Goal: Use online tool/utility: Utilize a website feature to perform a specific function

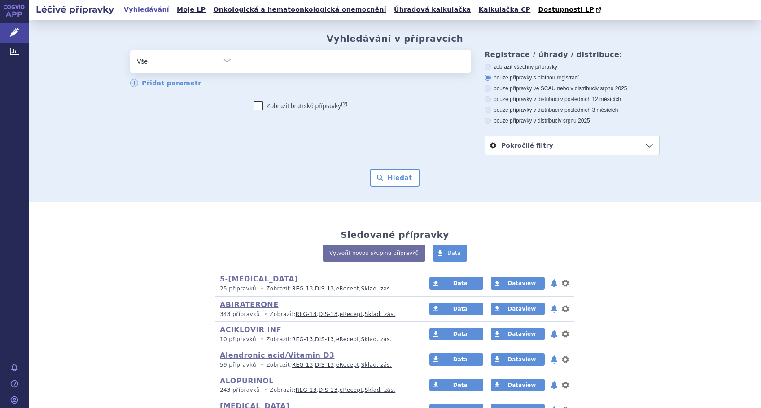
click at [277, 61] on ul at bounding box center [354, 59] width 233 height 19
click at [238, 61] on select at bounding box center [238, 61] width 0 height 22
type input "ca"
type input "cap"
type input "cape"
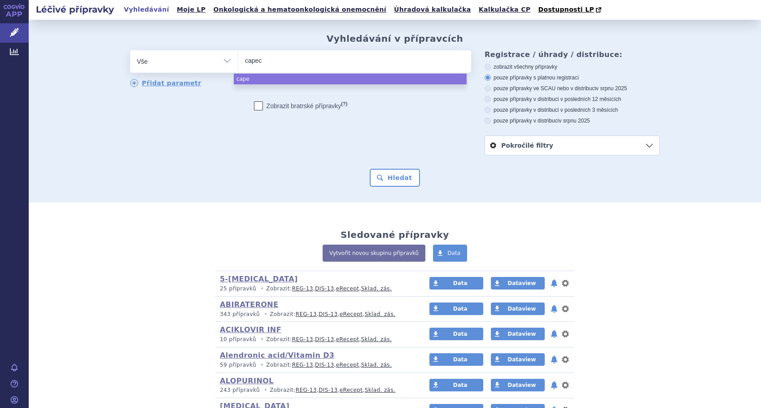
type input "capeci"
type input "capecita"
type input "capecitab"
type input "capecitabi"
type input "capecitabin"
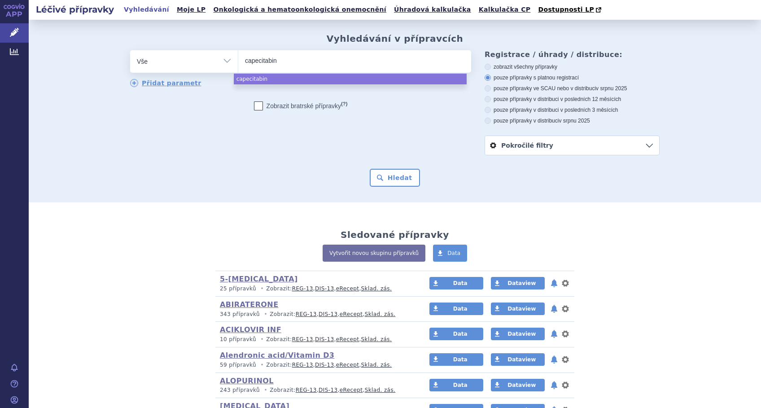
select select "capecitabin"
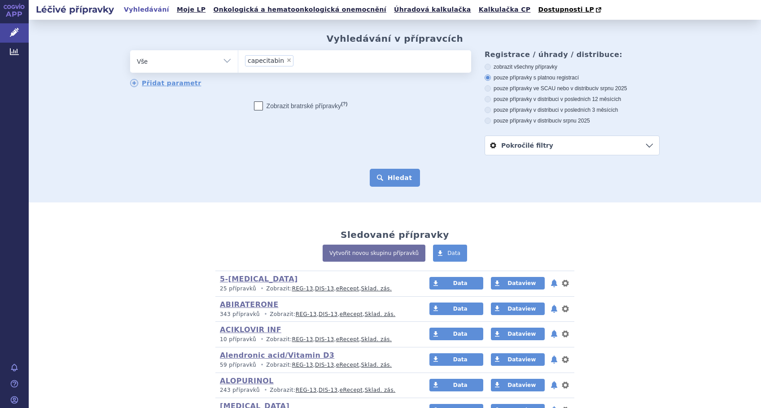
click at [391, 176] on button "Hledat" at bounding box center [395, 178] width 51 height 18
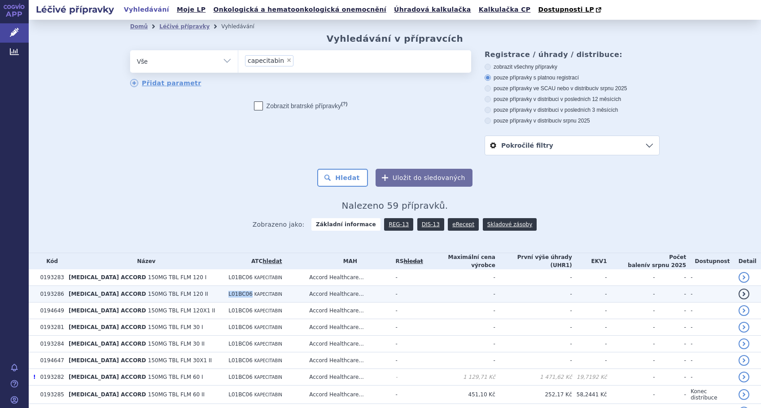
drag, startPoint x: 237, startPoint y: 294, endPoint x: 212, endPoint y: 295, distance: 24.7
click at [224, 295] on td "L01BC06 KAPECITABIN" at bounding box center [264, 294] width 81 height 17
copy span "L01BC06"
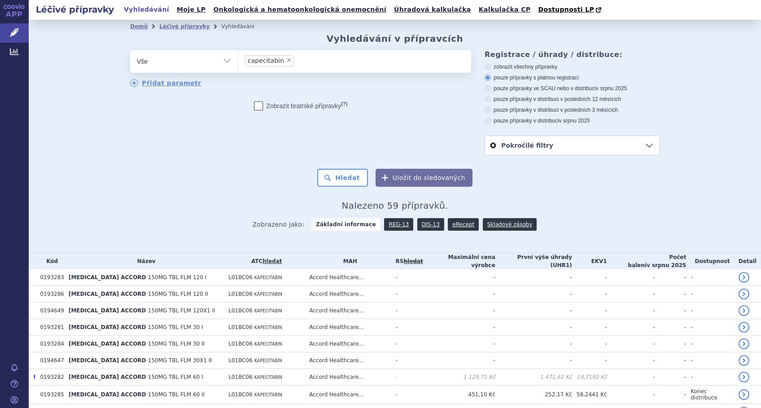
click at [283, 60] on li "× capecitabin" at bounding box center [269, 60] width 48 height 11
click at [238, 60] on select "capecitabin" at bounding box center [238, 61] width 0 height 22
click at [227, 62] on select "Vše Přípravek/SUKL kód MAH VPOIS ATC/Aktivní látka Léková forma Síla" at bounding box center [184, 60] width 108 height 20
select select "filter-atc-group"
click at [130, 51] on select "Vše Přípravek/SUKL kód MAH VPOIS ATC/Aktivní látka Léková forma Síla" at bounding box center [184, 60] width 108 height 20
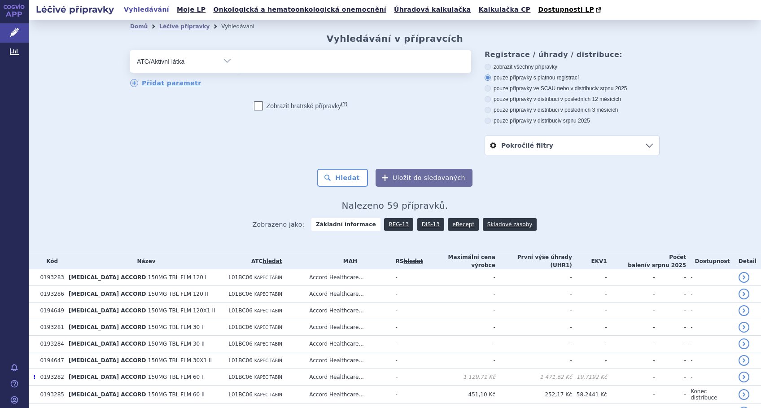
click at [267, 66] on ul at bounding box center [354, 59] width 233 height 19
click at [238, 66] on select at bounding box center [238, 61] width 0 height 22
paste input "L01BC06"
type input "L01BC06"
select select "L01BC06"
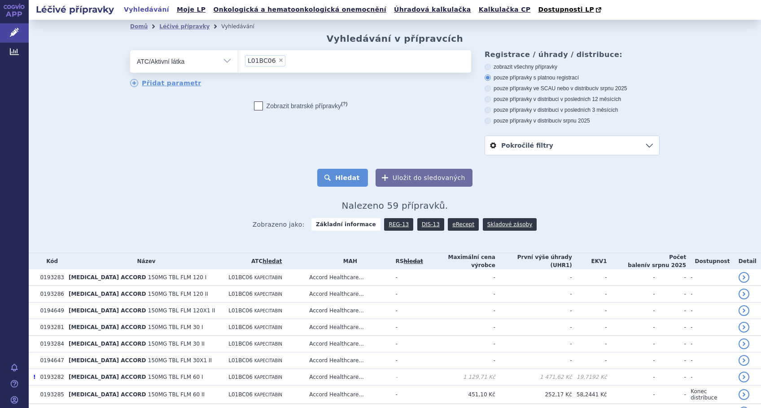
click at [342, 177] on button "Hledat" at bounding box center [342, 178] width 51 height 18
click at [418, 227] on link "DIS-13" at bounding box center [431, 224] width 27 height 13
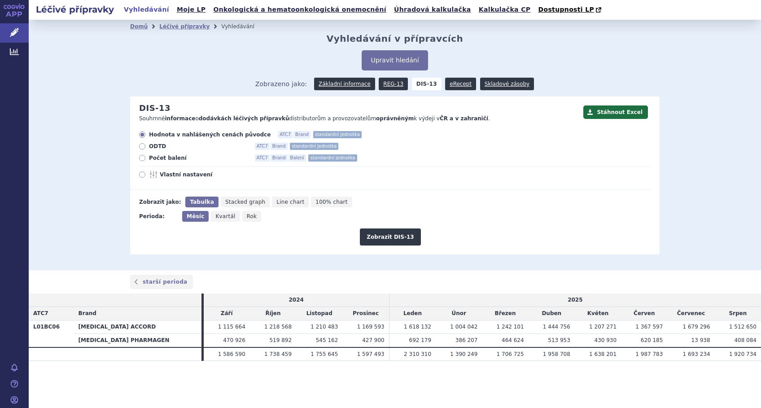
click at [277, 205] on span "Line chart" at bounding box center [291, 202] width 28 height 6
click at [272, 202] on input "Line chart" at bounding box center [275, 200] width 6 height 6
radio input "true"
click at [391, 237] on button "Zobrazit DIS-13" at bounding box center [390, 237] width 61 height 17
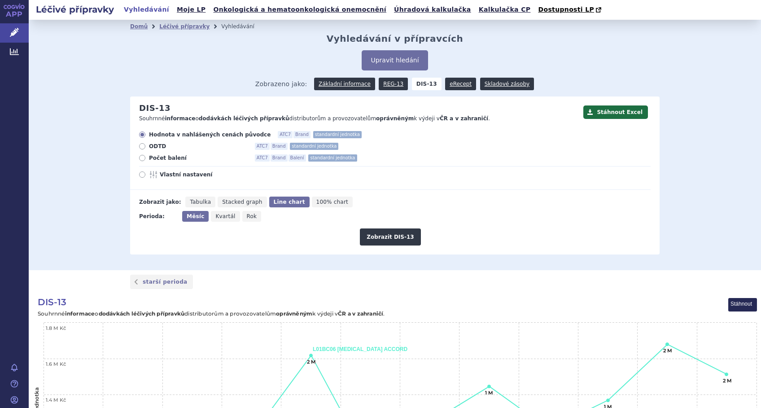
click at [139, 178] on label "Vlastní nastavení" at bounding box center [395, 174] width 512 height 7
click at [140, 179] on input "Vlastní nastavení" at bounding box center [143, 176] width 6 height 6
radio input "true"
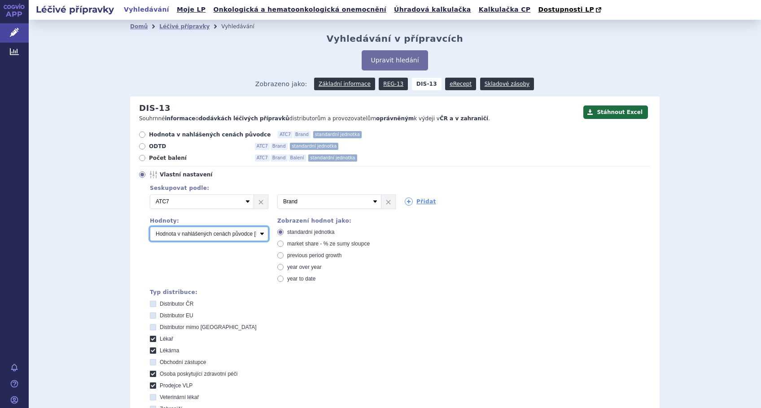
click at [247, 233] on select "Počet balení Hodnota v nahlášených cenách původce [DIS-13] Hodnota v maximálníc…" at bounding box center [209, 234] width 119 height 14
select select "packages"
click at [150, 227] on select "Počet balení Hodnota v nahlášených cenách původce [DIS-13] Hodnota v maximálníc…" at bounding box center [209, 234] width 119 height 14
click at [298, 242] on span "market share - % ze sumy sloupce" at bounding box center [328, 244] width 83 height 6
click at [284, 242] on input "market share - % ze sumy sloupce" at bounding box center [281, 245] width 6 height 6
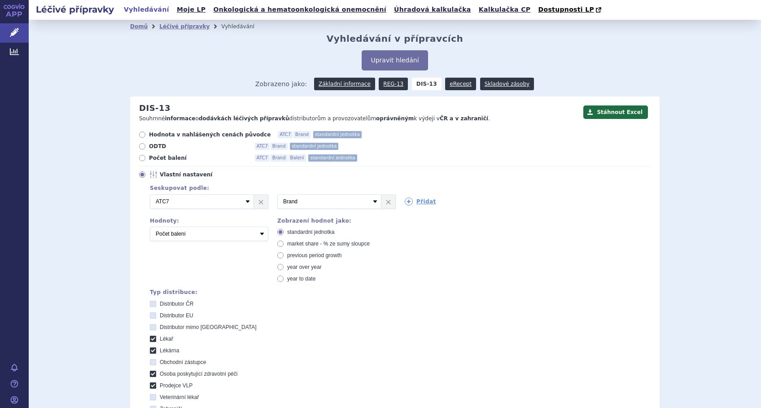
radio input "true"
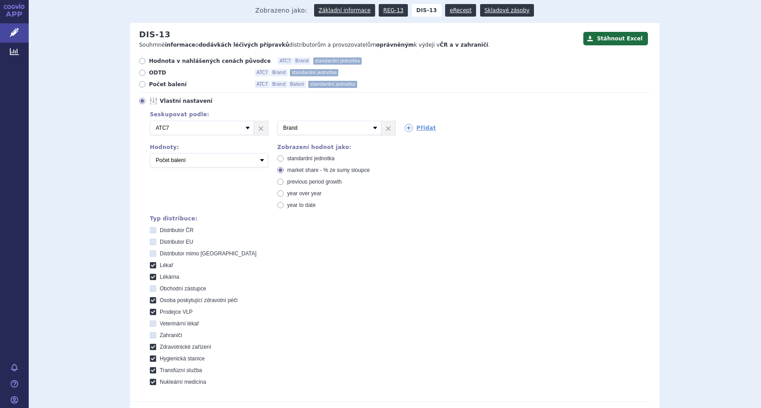
scroll to position [180, 0]
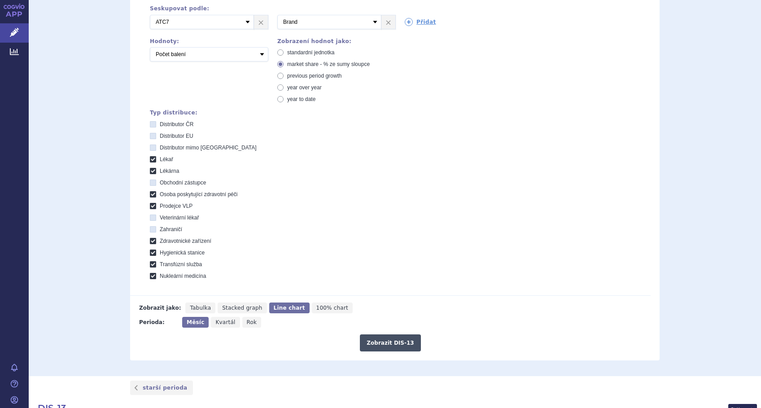
click at [376, 344] on button "Zobrazit DIS-13" at bounding box center [390, 342] width 61 height 17
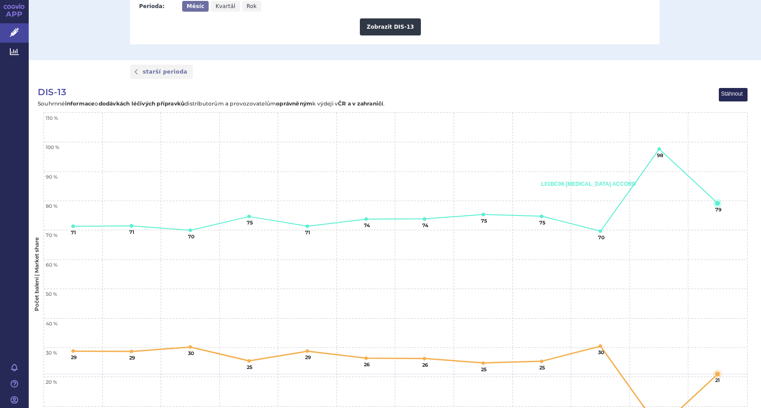
scroll to position [474, 0]
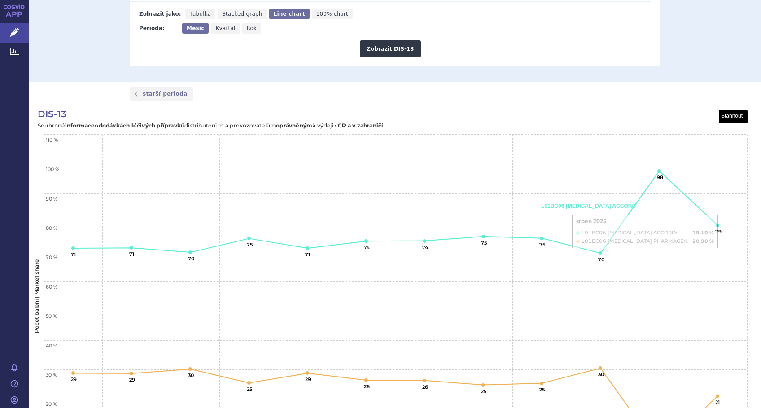
click at [733, 115] on button "View chart menu, DIS-13" at bounding box center [734, 116] width 28 height 13
click at [726, 138] on li "Stáhnout jako PNG" at bounding box center [719, 138] width 56 height 10
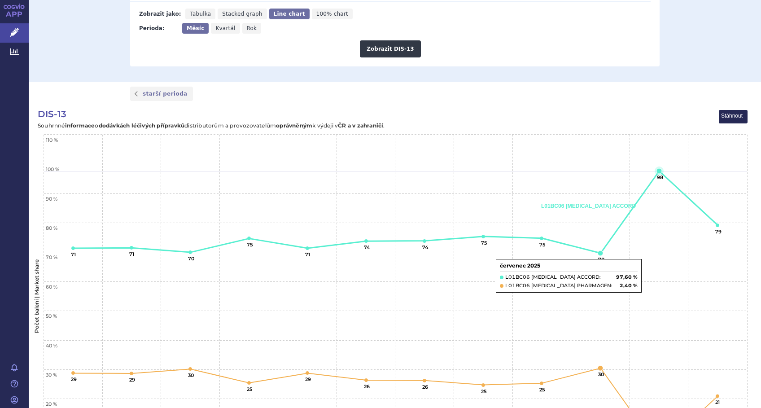
click at [634, 287] on rect "Interactive chart" at bounding box center [390, 299] width 723 height 386
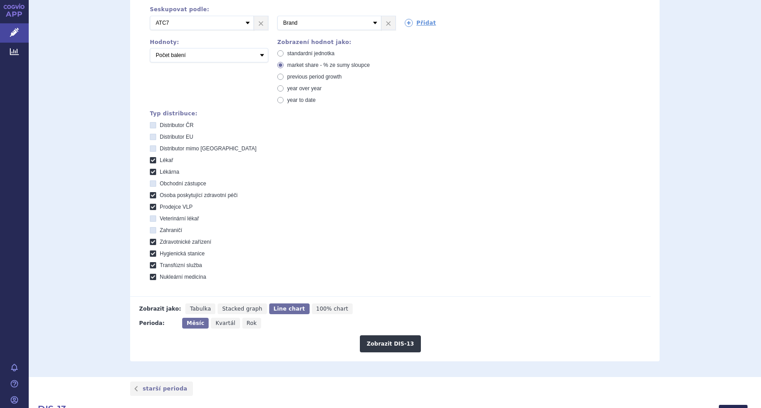
scroll to position [114, 0]
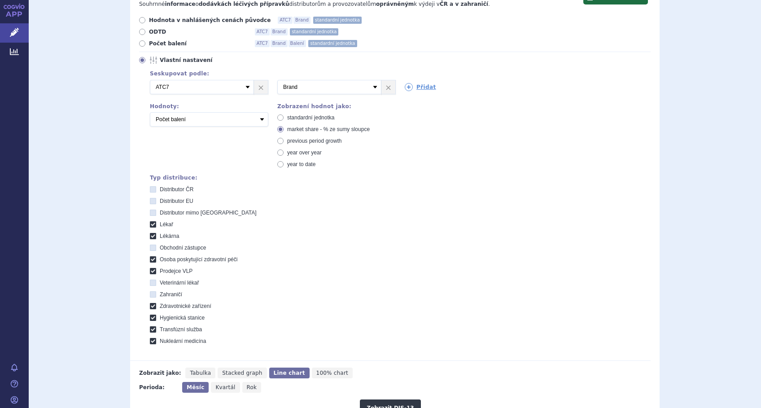
click at [319, 119] on span "standardní jednotka" at bounding box center [310, 117] width 47 height 6
click at [284, 119] on input "standardní jednotka" at bounding box center [281, 119] width 6 height 6
radio input "true"
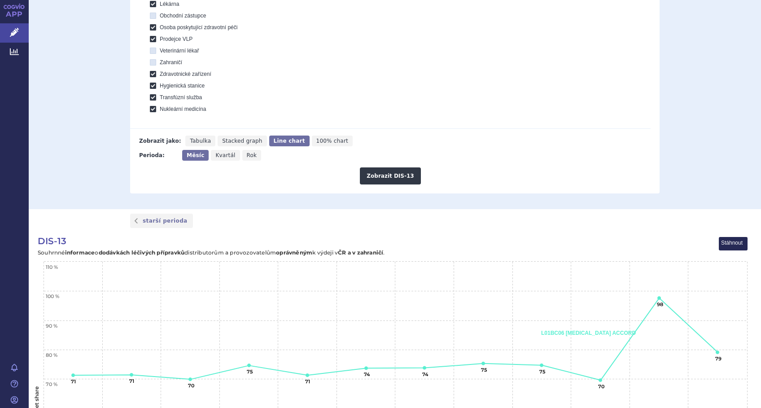
scroll to position [354, 0]
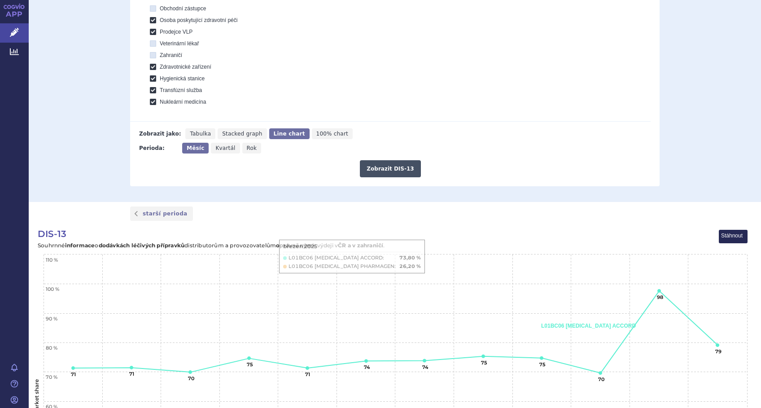
click at [392, 172] on button "Zobrazit DIS-13" at bounding box center [390, 168] width 61 height 17
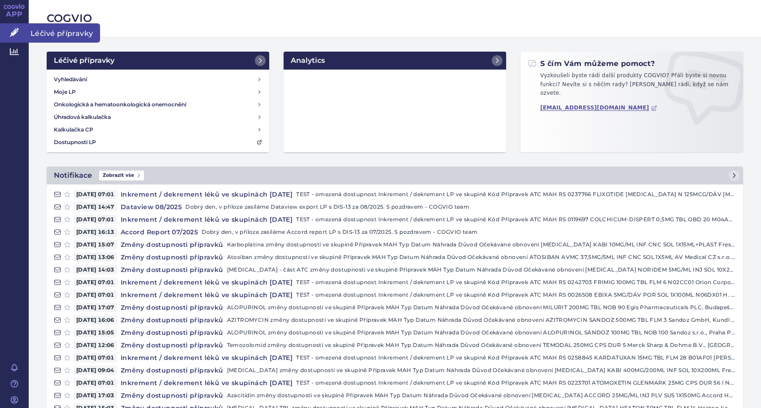
click at [18, 29] on icon at bounding box center [14, 32] width 9 height 9
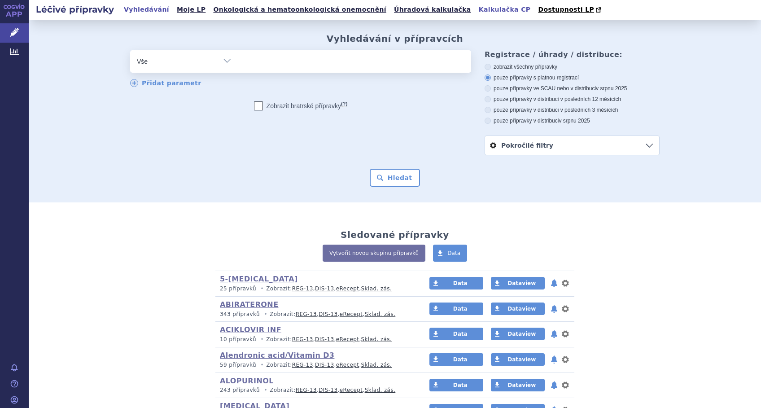
click at [476, 8] on link "Kalkulačka CP" at bounding box center [504, 10] width 57 height 12
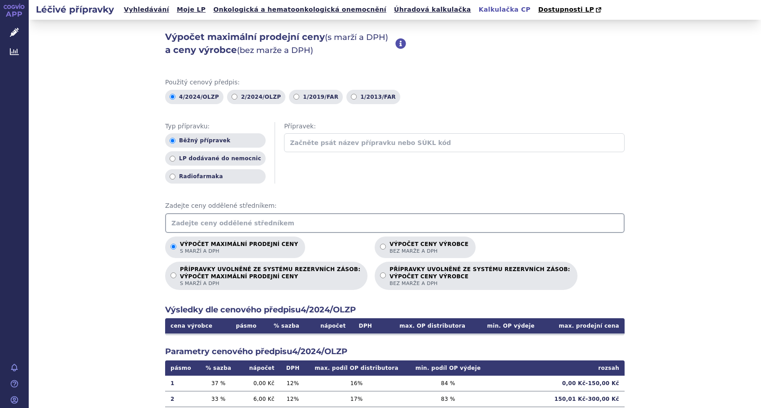
click at [231, 219] on input "text" at bounding box center [395, 223] width 460 height 20
click at [270, 221] on input "text" at bounding box center [395, 223] width 460 height 20
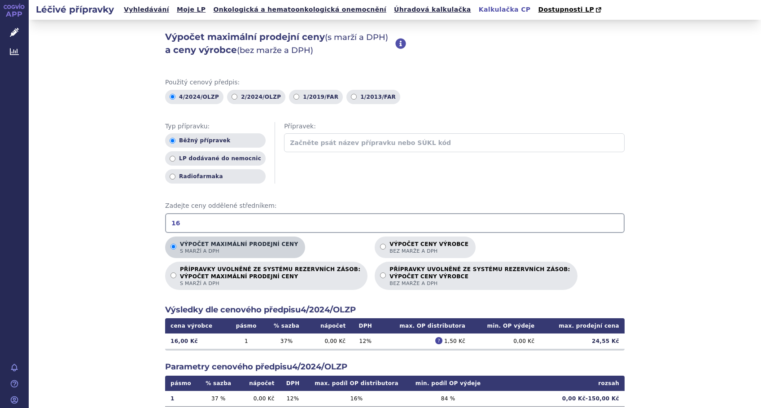
type input "1"
click at [223, 221] on input "1212.01" at bounding box center [395, 223] width 460 height 20
type input "1"
type input "4"
type input "2500.56"
